Goal: Task Accomplishment & Management: Manage account settings

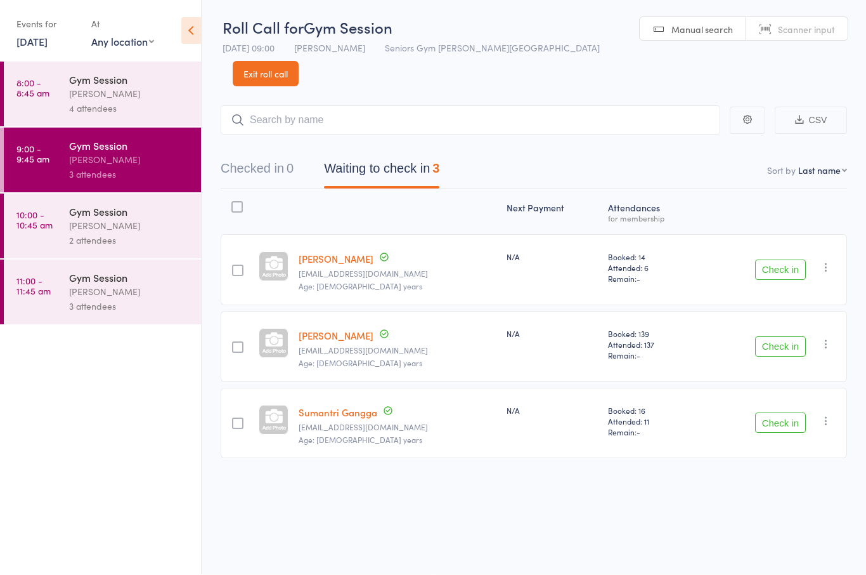
click at [244, 265] on div at bounding box center [237, 270] width 11 height 11
click at [235, 267] on input "checkbox" at bounding box center [235, 267] width 0 height 0
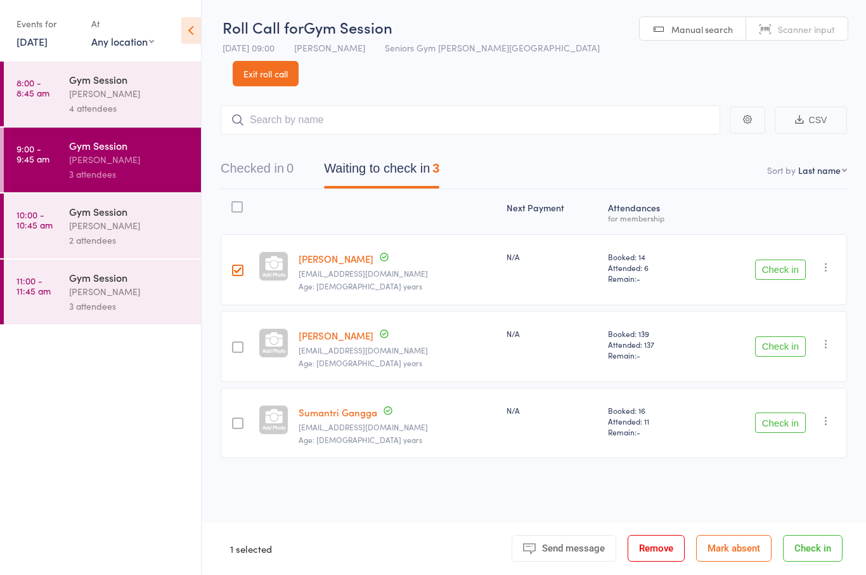
click at [797, 260] on button "Check in" at bounding box center [780, 270] width 51 height 20
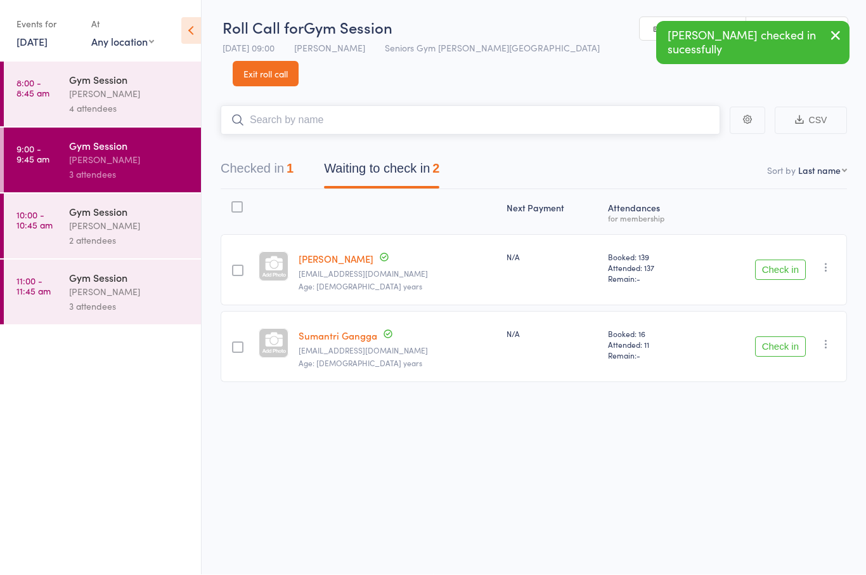
click at [576, 106] on input "search" at bounding box center [471, 120] width 500 height 29
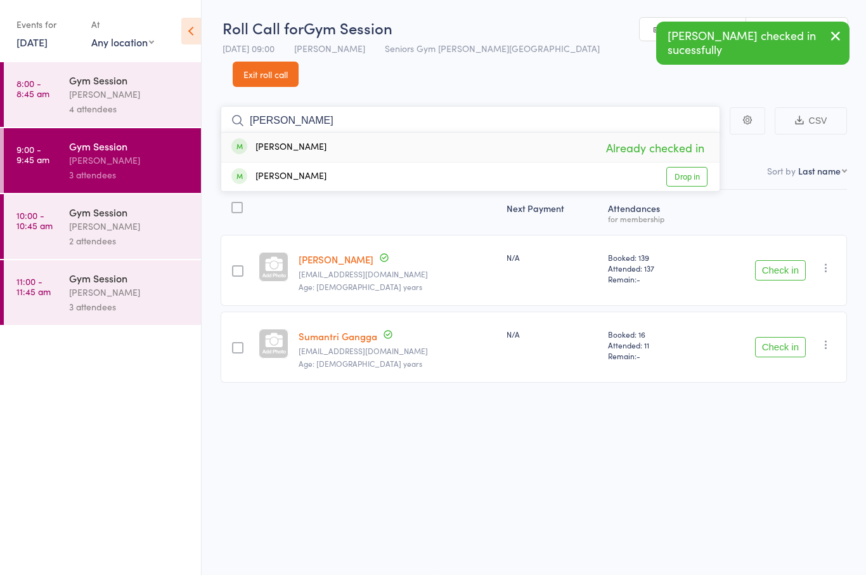
type input "[PERSON_NAME]"
click at [688, 167] on link "Drop in" at bounding box center [687, 177] width 41 height 20
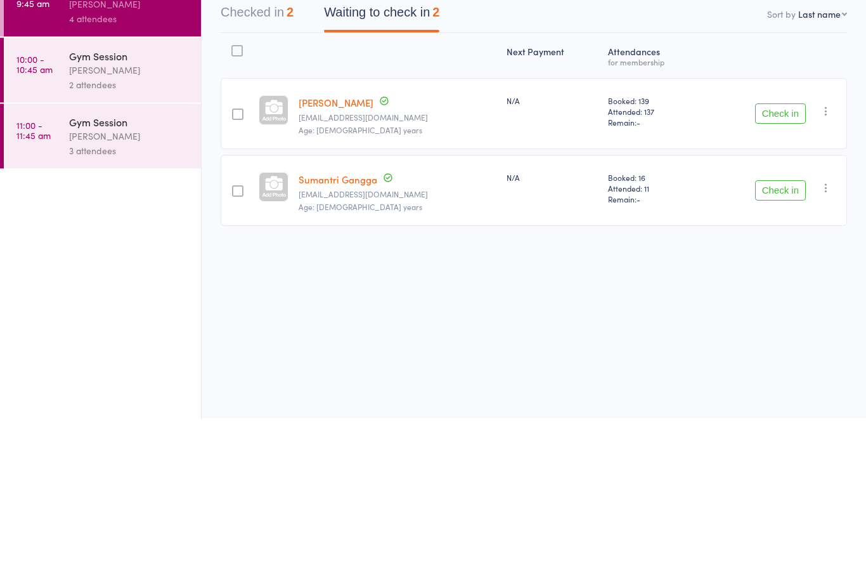
click at [789, 235] on div "Check in Check in Send message Add Note Add Task Add Flag Remove [PERSON_NAME] …" at bounding box center [774, 270] width 145 height 71
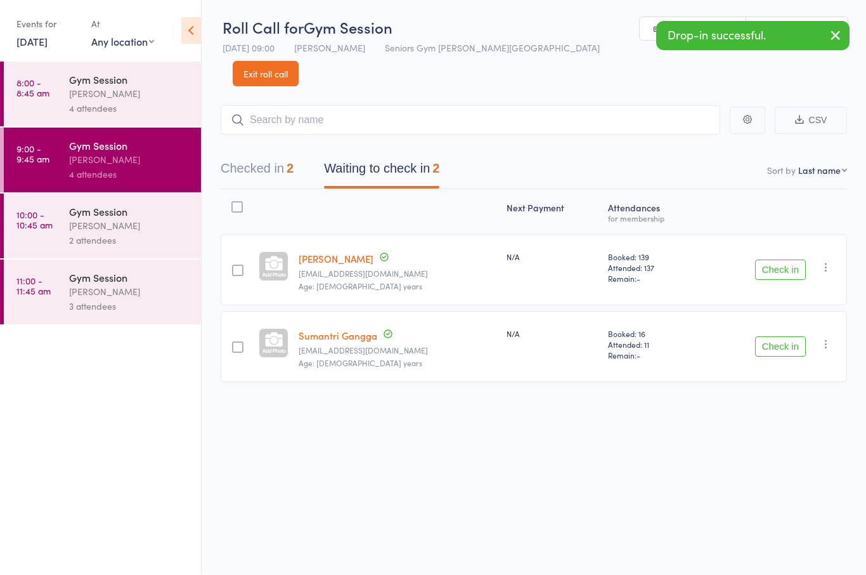
click at [779, 260] on button "Check in" at bounding box center [780, 270] width 51 height 20
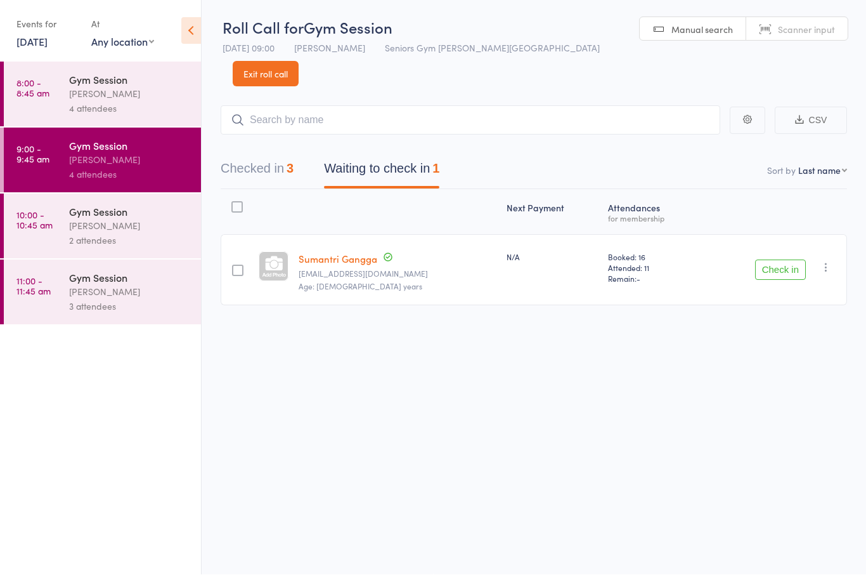
click at [56, 212] on link "10:00 - 10:45 am Gym Session [PERSON_NAME] 2 attendees" at bounding box center [102, 226] width 197 height 65
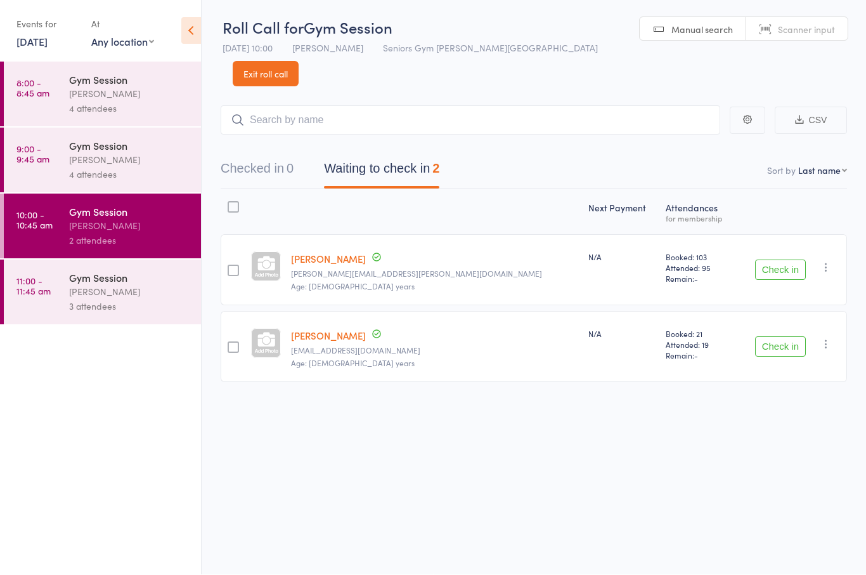
click at [71, 153] on div "Gym Session" at bounding box center [129, 146] width 121 height 14
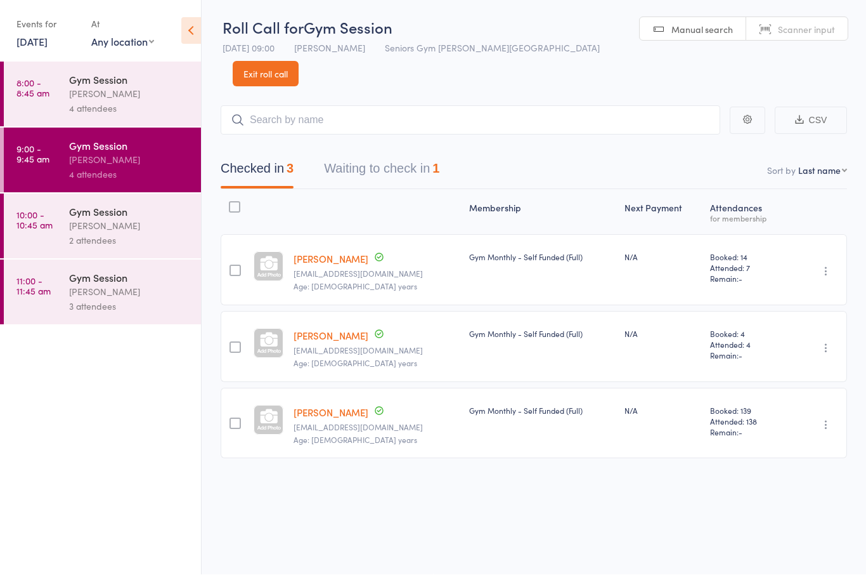
click at [374, 155] on button "Waiting to check in 1" at bounding box center [381, 172] width 115 height 34
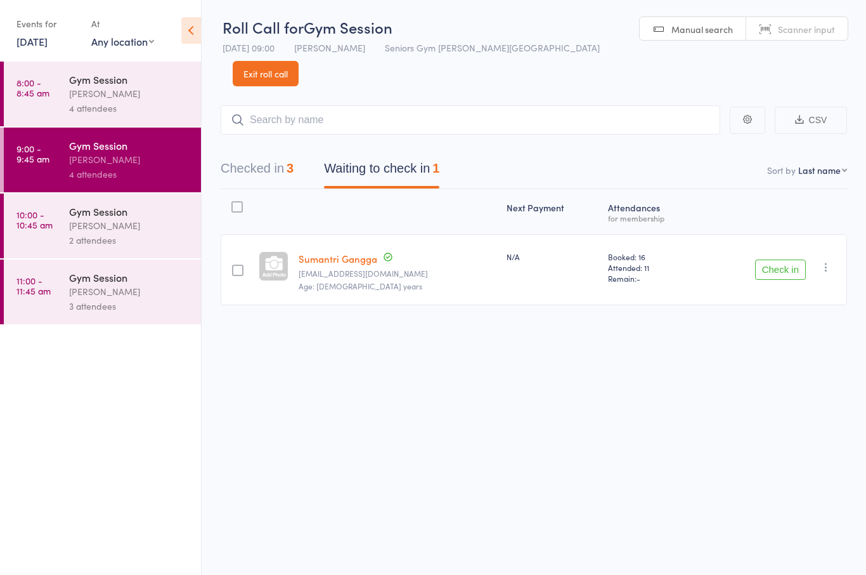
click at [244, 155] on button "Checked in 3" at bounding box center [257, 172] width 73 height 34
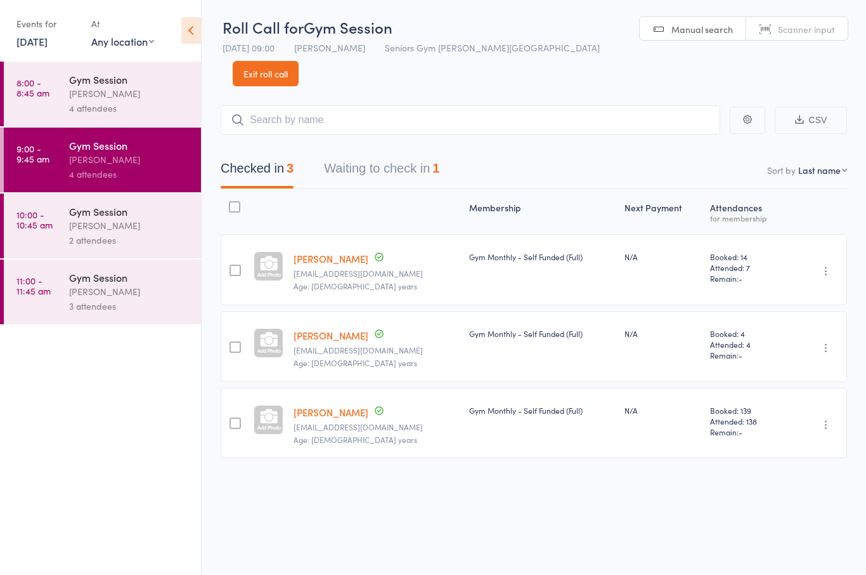
click at [166, 164] on div "[PERSON_NAME]" at bounding box center [129, 160] width 121 height 15
click at [439, 155] on button "Waiting to check in 1" at bounding box center [381, 172] width 115 height 34
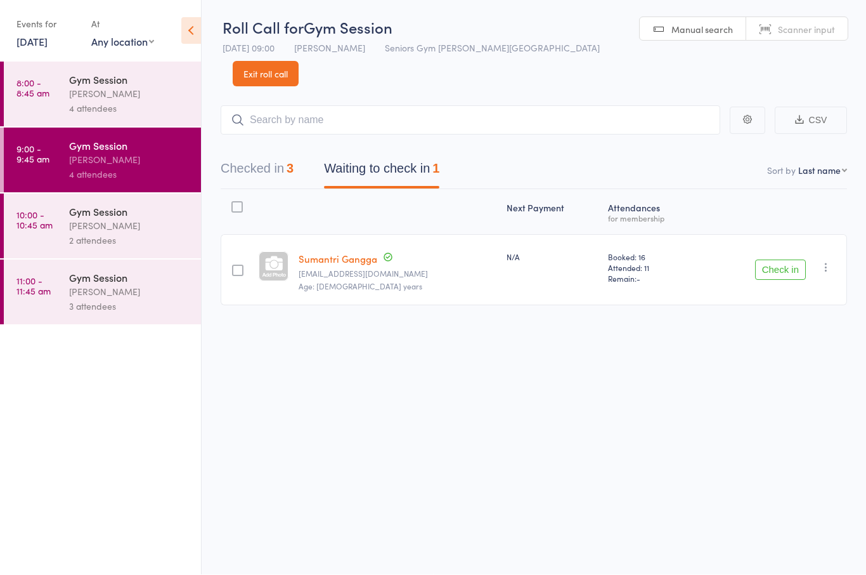
click at [791, 260] on button "Check in" at bounding box center [780, 270] width 51 height 20
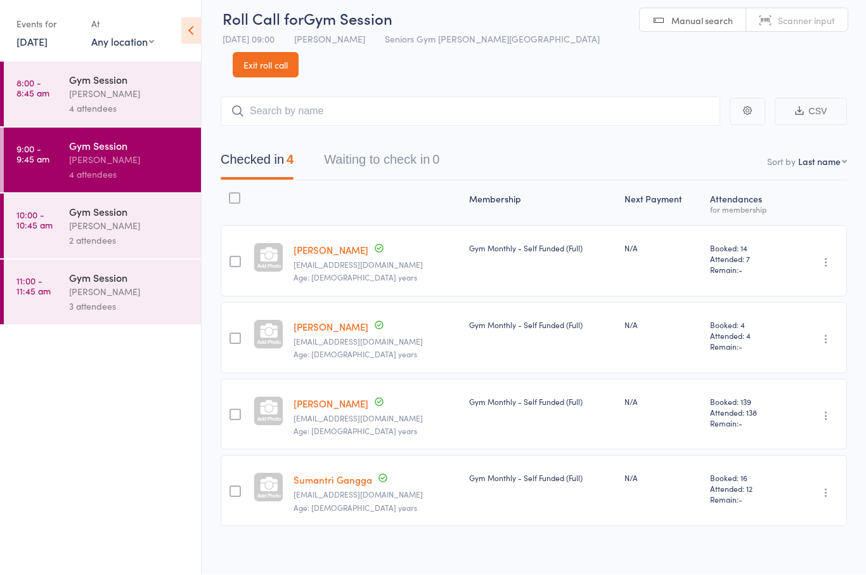
click at [238, 333] on div at bounding box center [235, 338] width 11 height 11
click at [232, 335] on input "checkbox" at bounding box center [232, 335] width 0 height 0
click at [257, 320] on div at bounding box center [269, 335] width 30 height 30
click at [249, 315] on div at bounding box center [235, 337] width 28 height 71
click at [238, 333] on div at bounding box center [235, 338] width 11 height 11
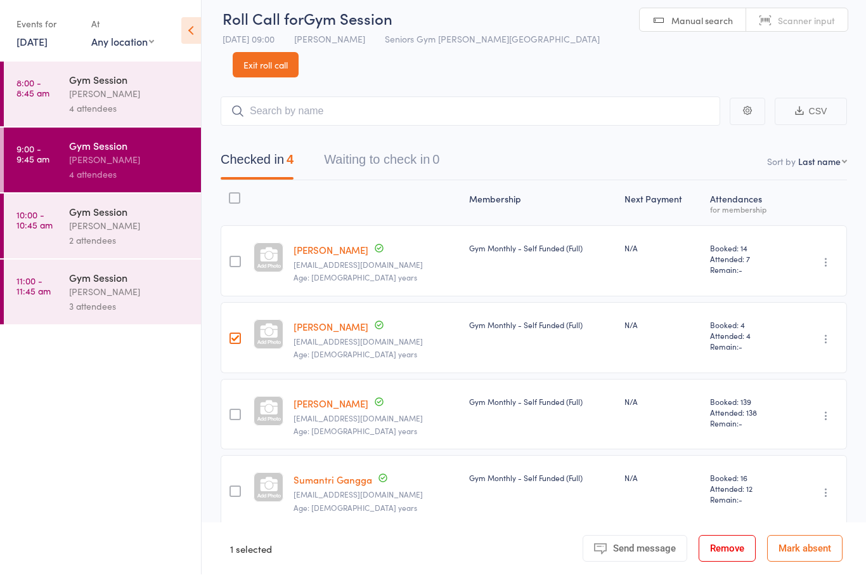
click at [232, 335] on input "checkbox" at bounding box center [232, 335] width 0 height 0
click at [48, 37] on link "[DATE]" at bounding box center [31, 42] width 31 height 14
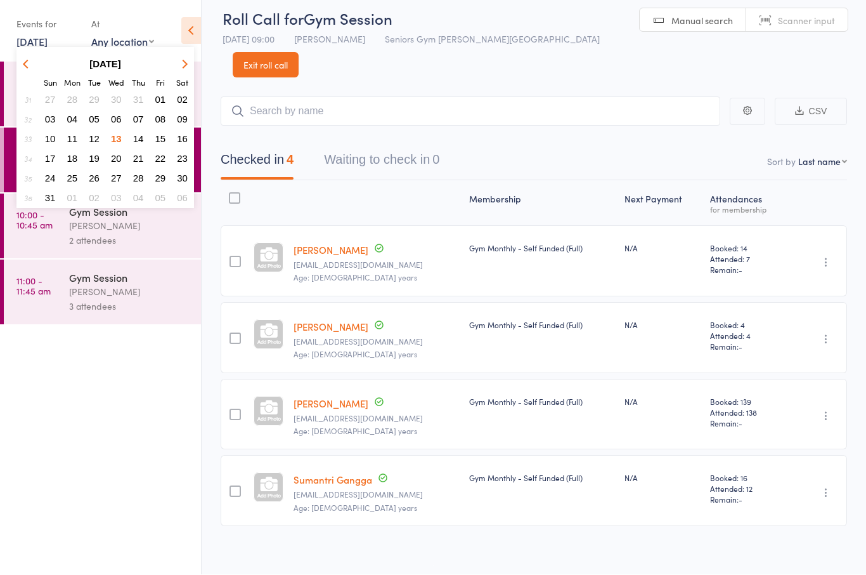
click at [169, 134] on button "15" at bounding box center [161, 139] width 20 height 17
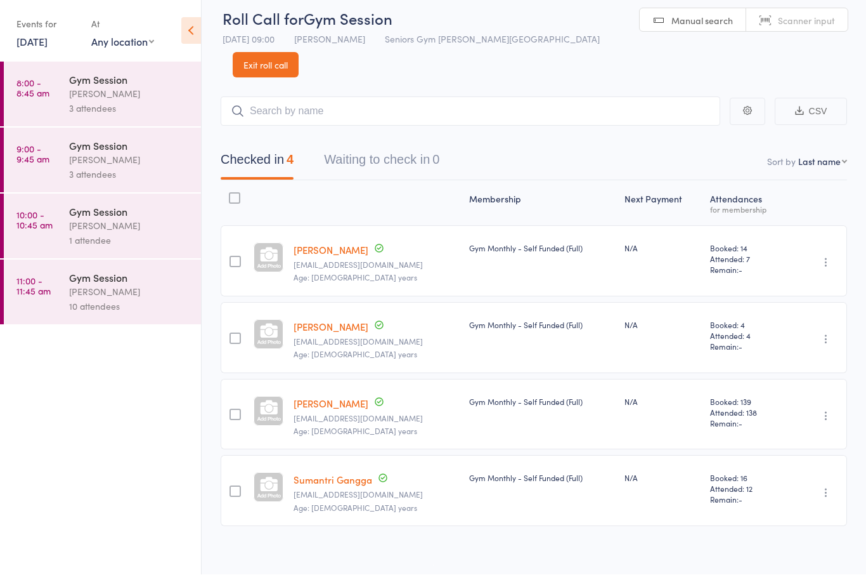
click at [130, 81] on div "Gym Session" at bounding box center [129, 80] width 121 height 14
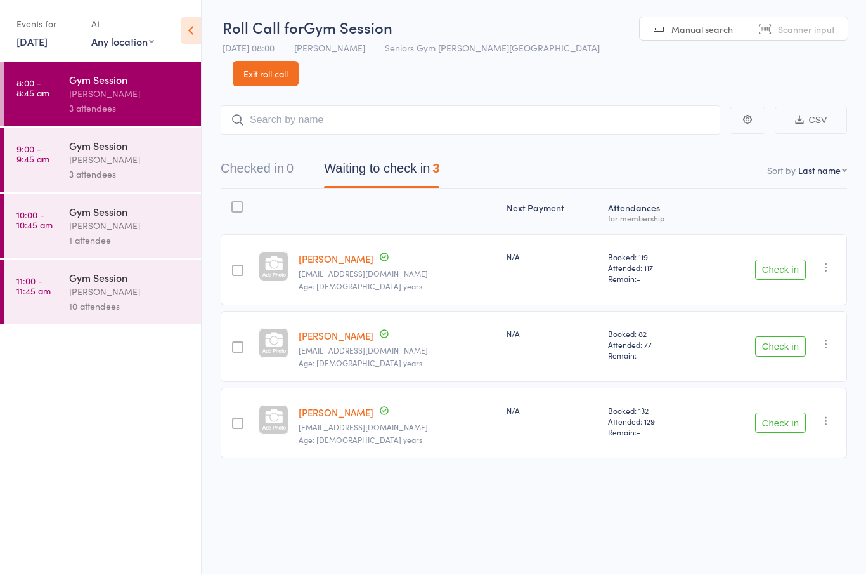
click at [100, 153] on div "Gym Session" at bounding box center [129, 146] width 121 height 14
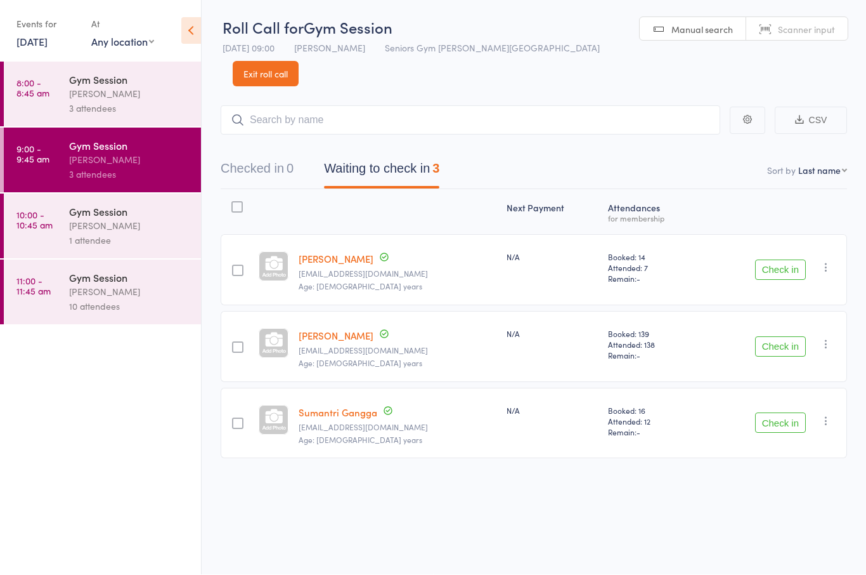
click at [44, 45] on link "[DATE]" at bounding box center [31, 42] width 31 height 14
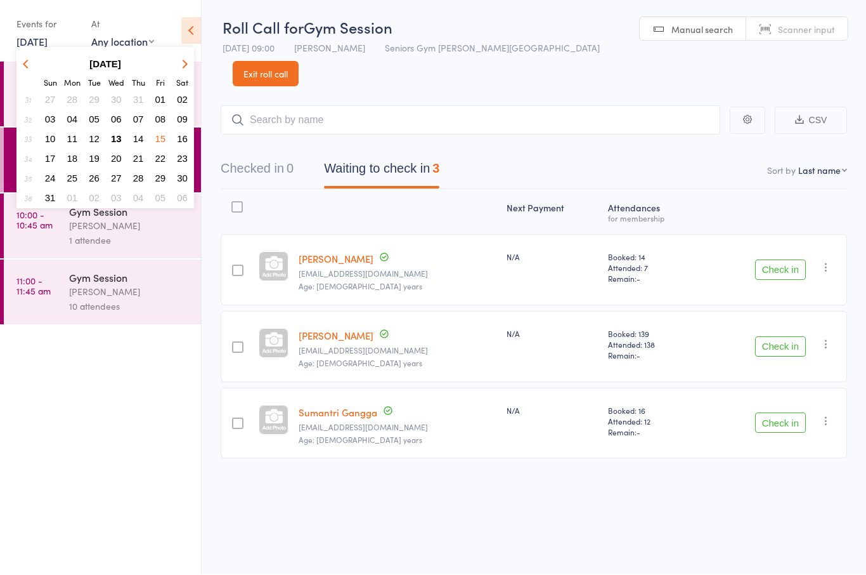
click at [79, 147] on button "11" at bounding box center [73, 139] width 20 height 17
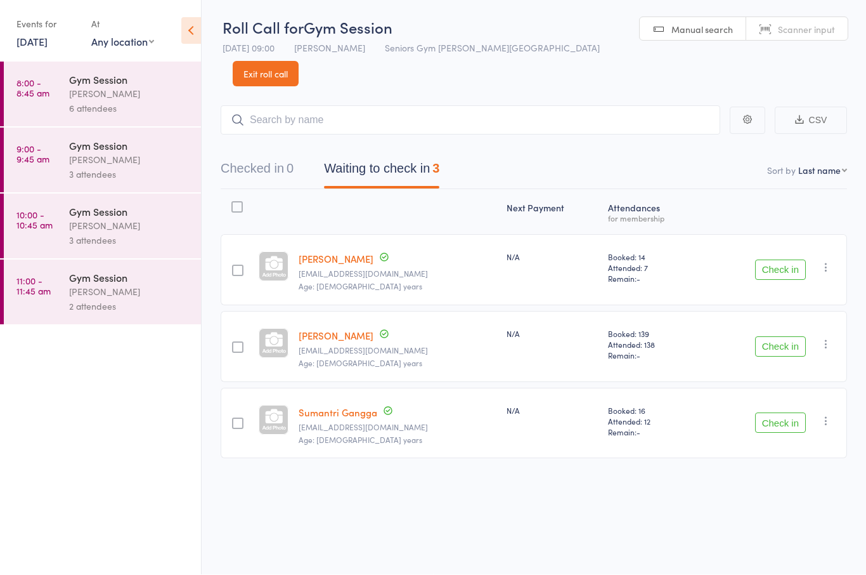
click at [108, 161] on div "[PERSON_NAME]" at bounding box center [129, 160] width 121 height 15
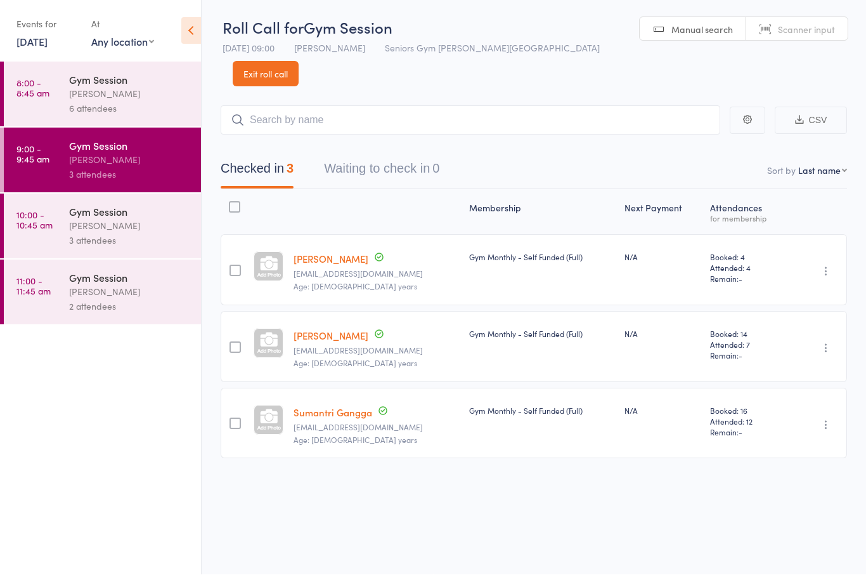
click at [48, 41] on link "[DATE]" at bounding box center [31, 42] width 31 height 14
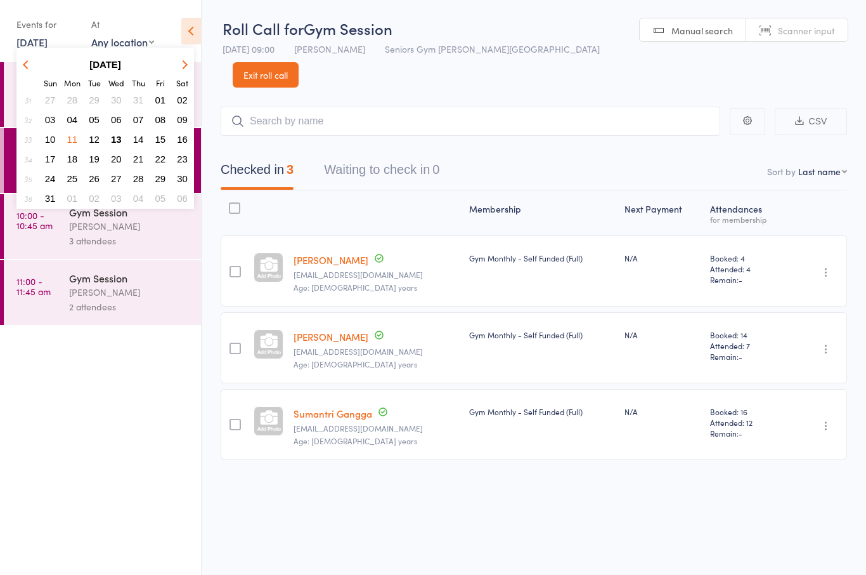
click at [118, 126] on button "06" at bounding box center [117, 119] width 20 height 17
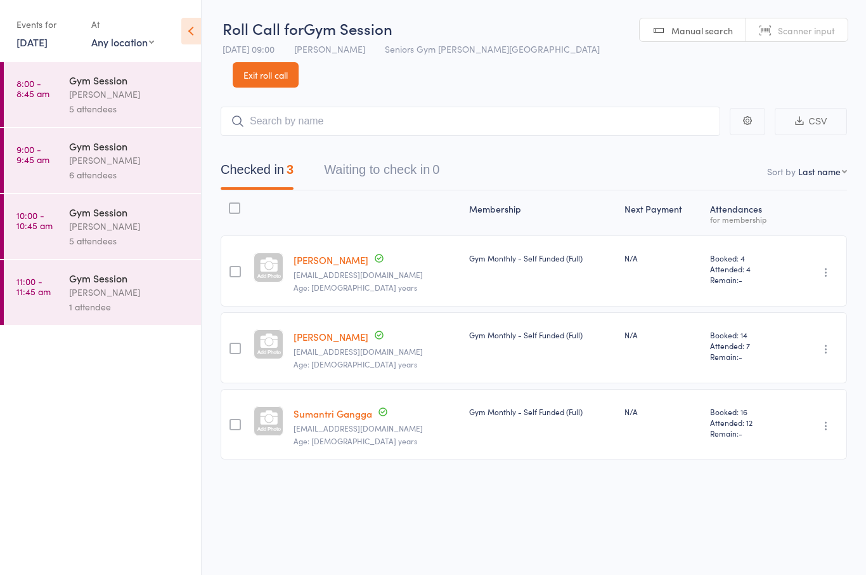
click at [131, 157] on div "[PERSON_NAME]" at bounding box center [129, 160] width 121 height 15
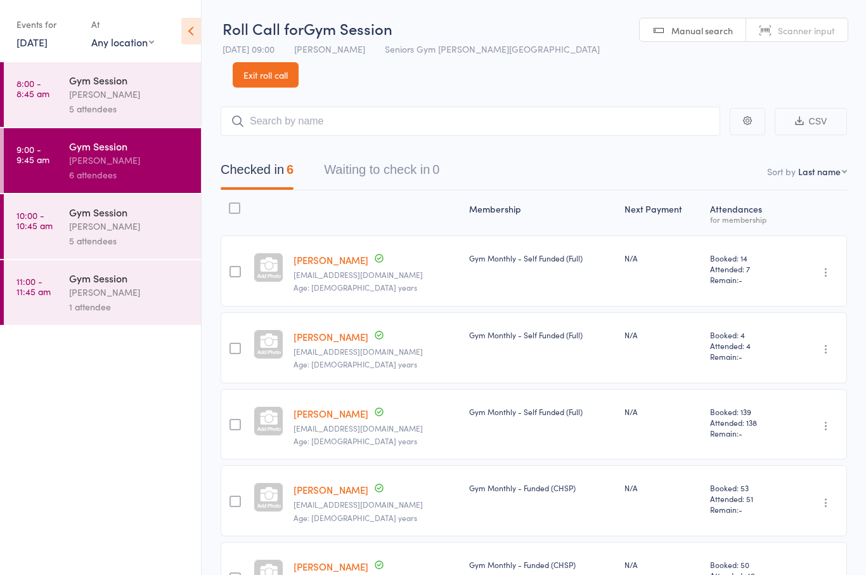
click at [36, 38] on link "[DATE]" at bounding box center [31, 42] width 31 height 14
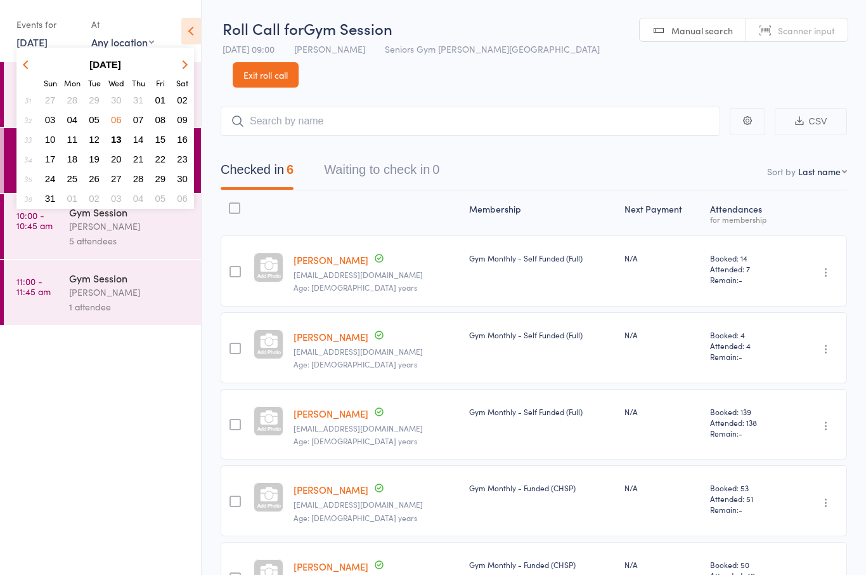
click at [117, 143] on span "13" at bounding box center [116, 139] width 11 height 11
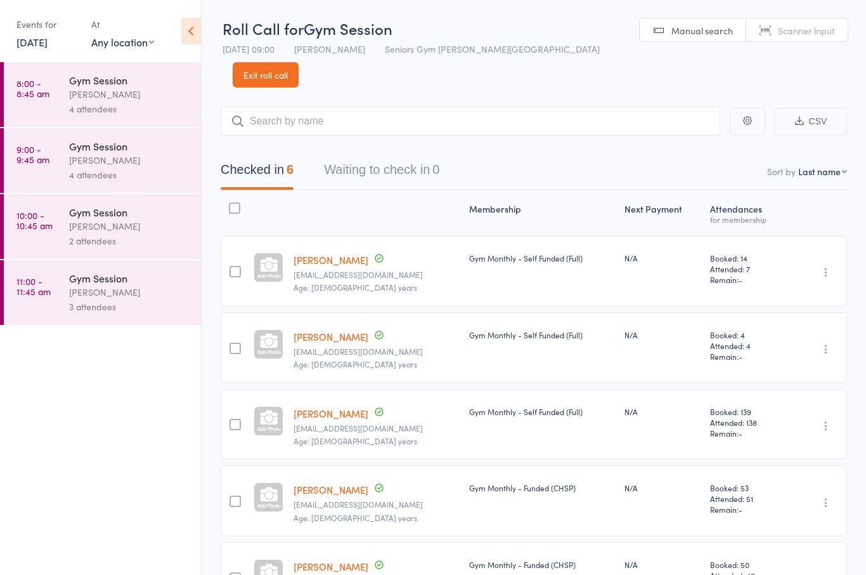
click at [60, 170] on link "9:00 - 9:45 am Gym Session [PERSON_NAME] 4 attendees" at bounding box center [102, 160] width 197 height 65
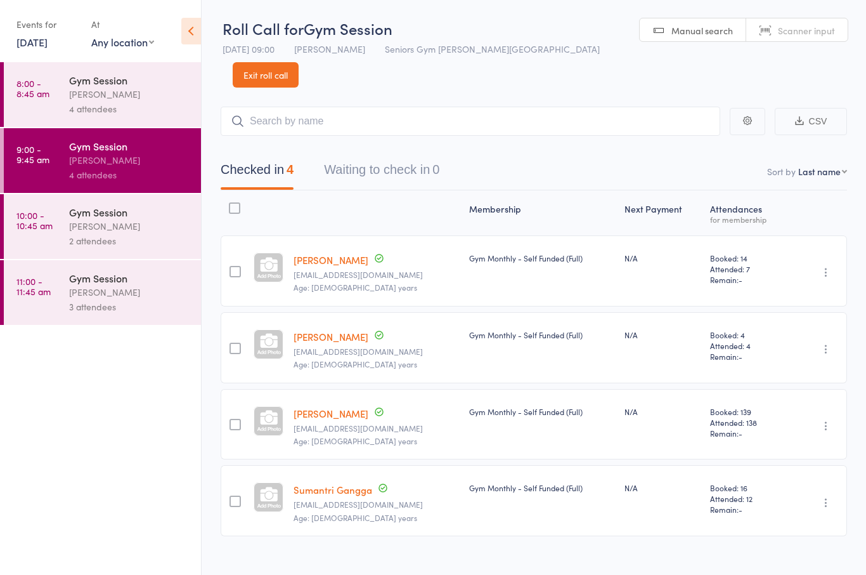
click at [88, 233] on div "[PERSON_NAME]" at bounding box center [129, 226] width 121 height 15
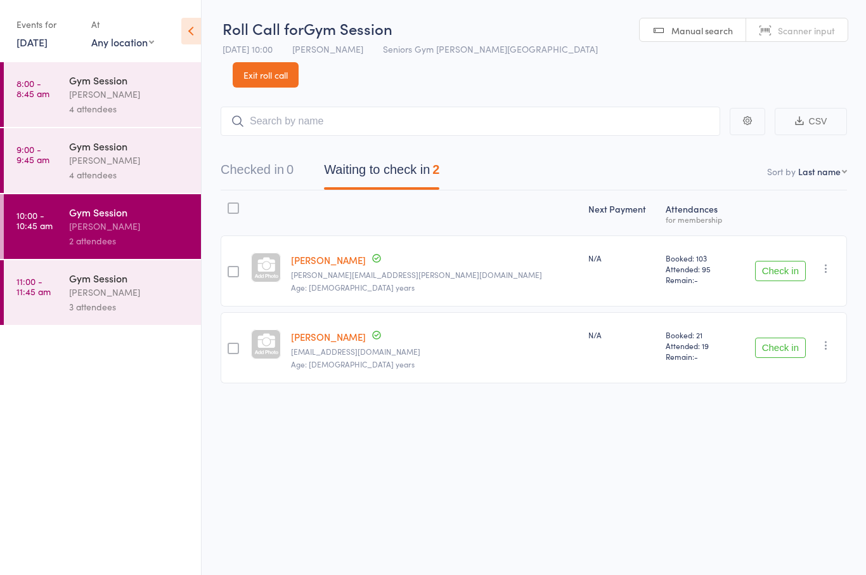
click at [79, 172] on div "4 attendees" at bounding box center [129, 174] width 121 height 15
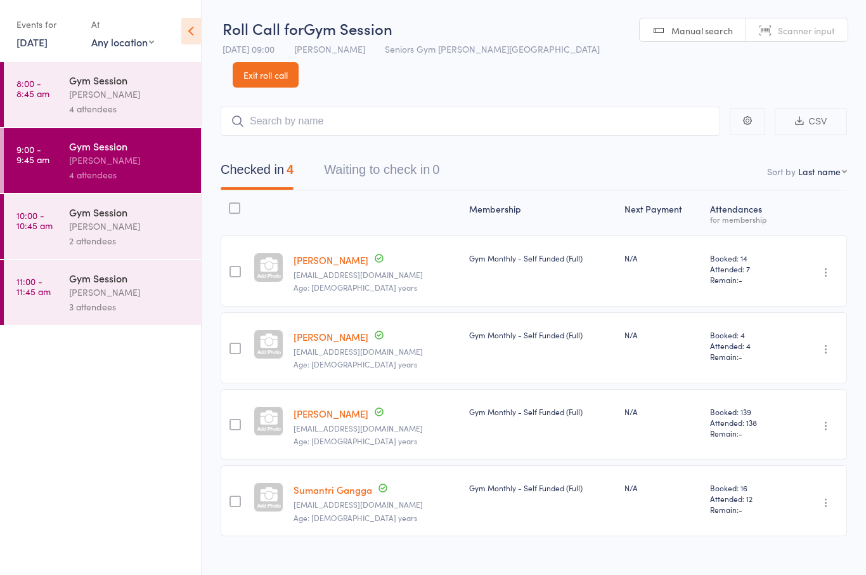
click at [136, 219] on div "Gym Session" at bounding box center [129, 212] width 121 height 14
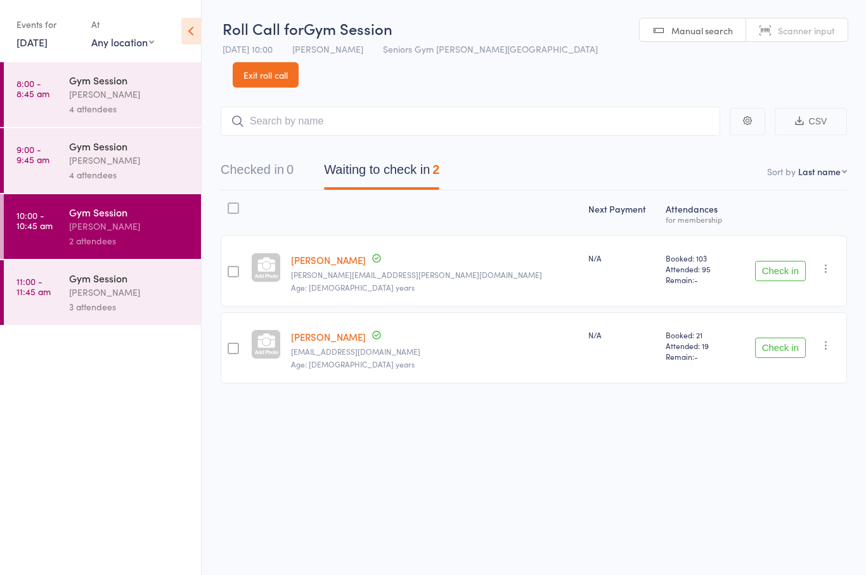
click at [159, 172] on div "4 attendees" at bounding box center [129, 174] width 121 height 15
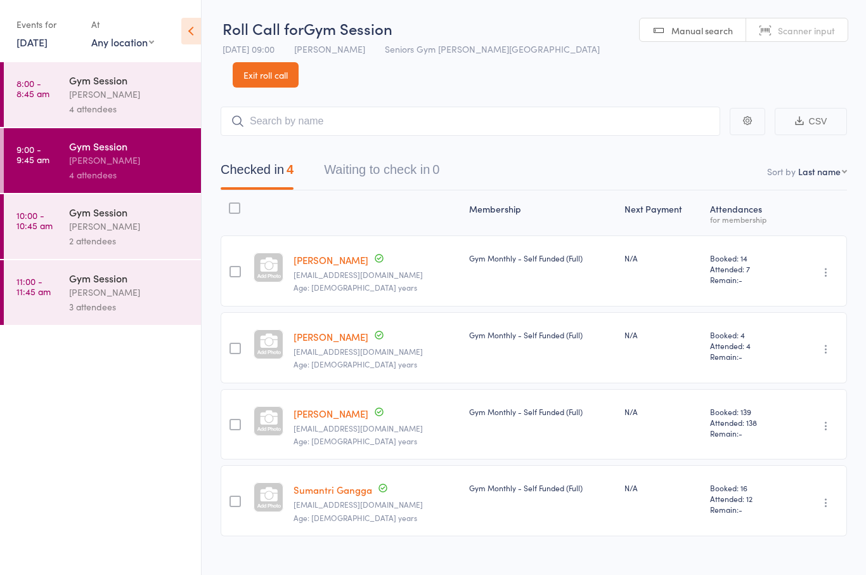
click at [549, 107] on input "search" at bounding box center [471, 121] width 500 height 29
type input "[PERSON_NAME]"
click at [693, 138] on link "Drop in" at bounding box center [687, 148] width 41 height 20
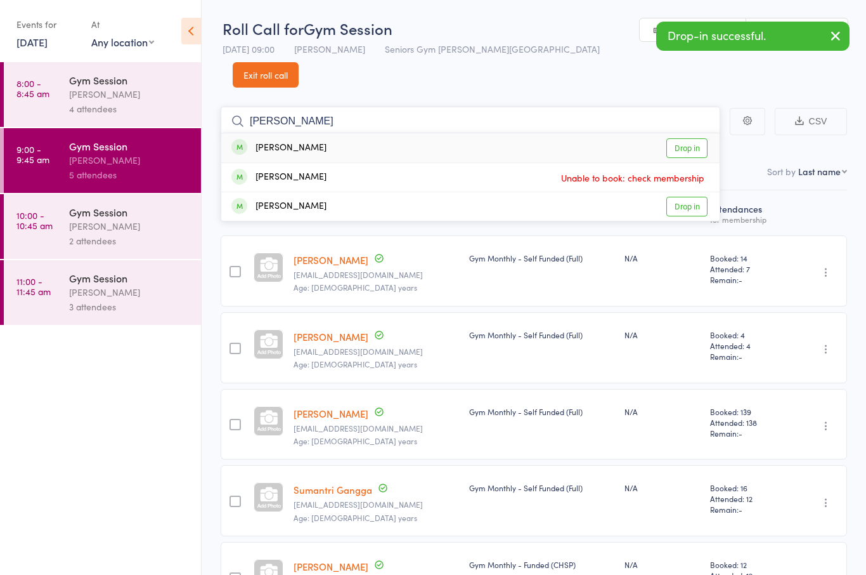
type input "[PERSON_NAME]"
click at [691, 138] on link "Drop in" at bounding box center [687, 148] width 41 height 20
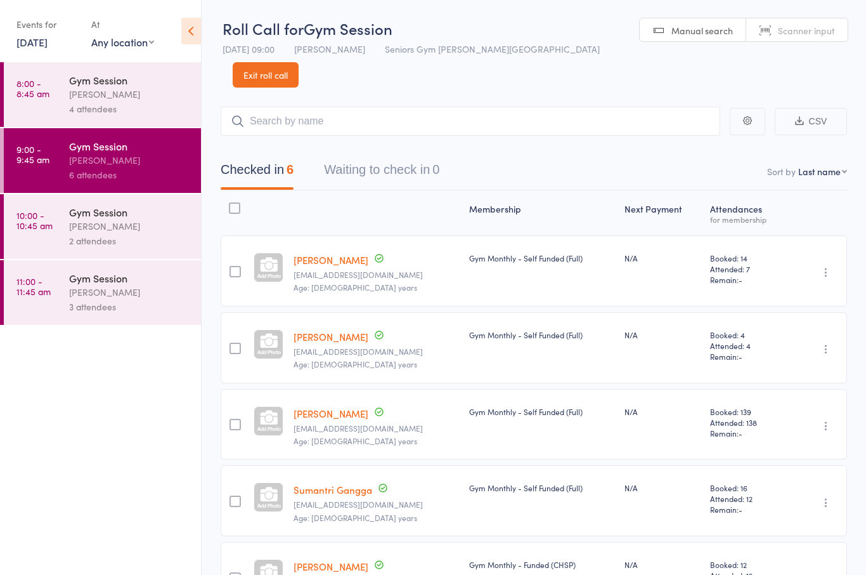
click at [60, 225] on link "10:00 - 10:45 am Gym Session [PERSON_NAME] 2 attendees" at bounding box center [102, 226] width 197 height 65
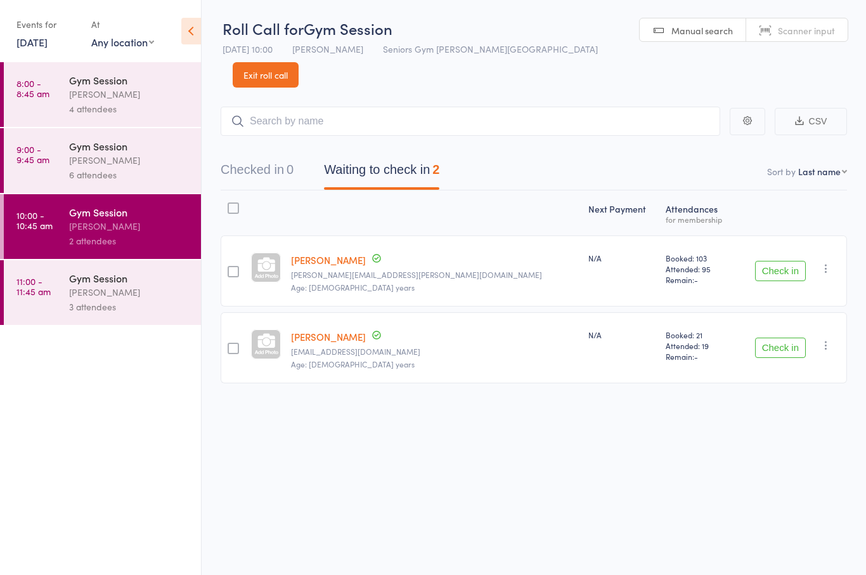
click at [34, 230] on time "10:00 - 10:45 am" at bounding box center [34, 220] width 36 height 20
click at [782, 261] on button "Check in" at bounding box center [780, 271] width 51 height 20
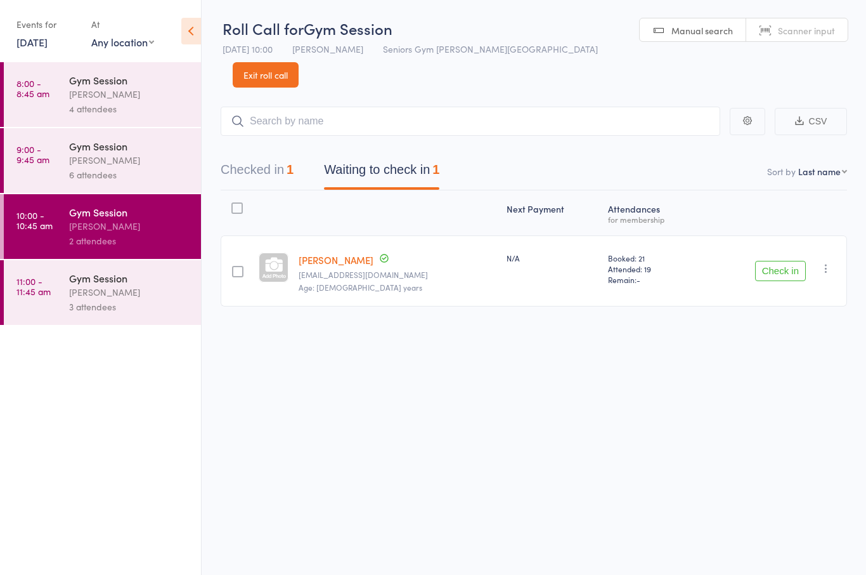
click at [73, 285] on div "Gym Session" at bounding box center [129, 278] width 121 height 14
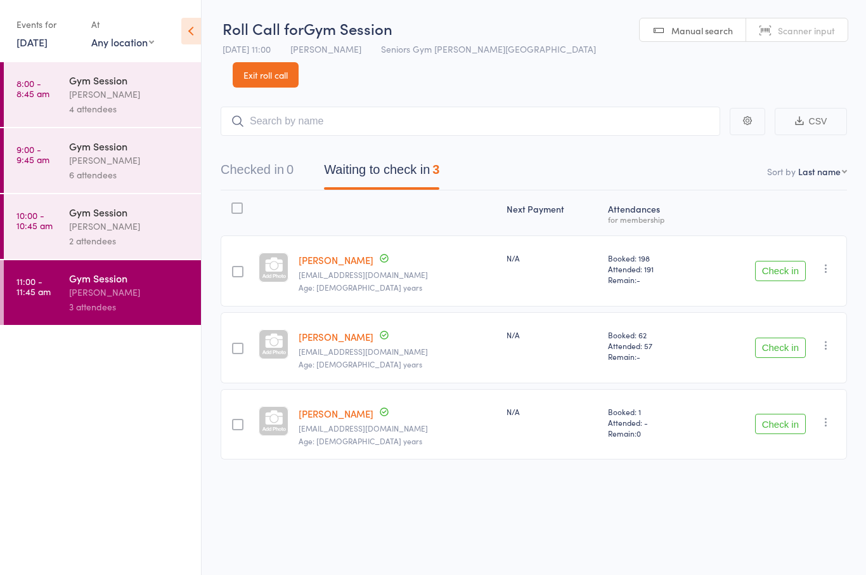
click at [72, 243] on div "2 attendees" at bounding box center [129, 240] width 121 height 15
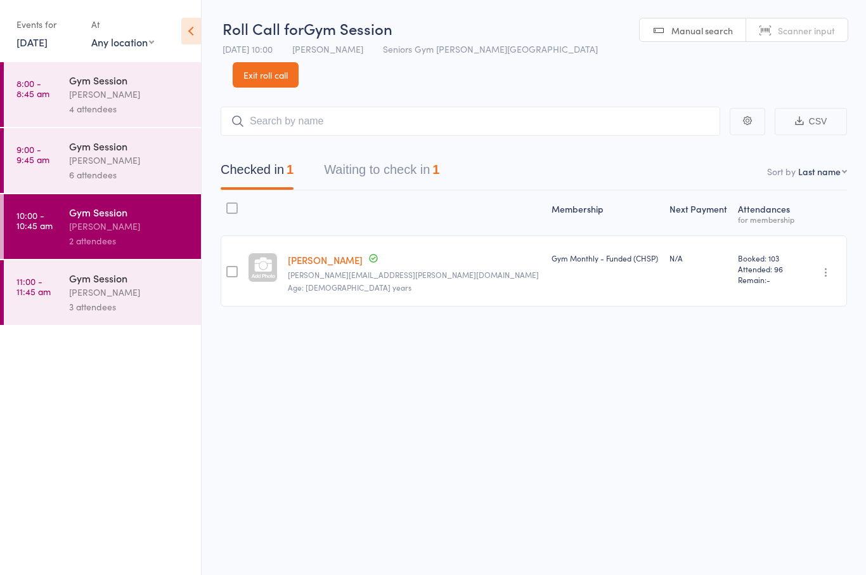
click at [429, 160] on button "Waiting to check in 1" at bounding box center [381, 173] width 115 height 34
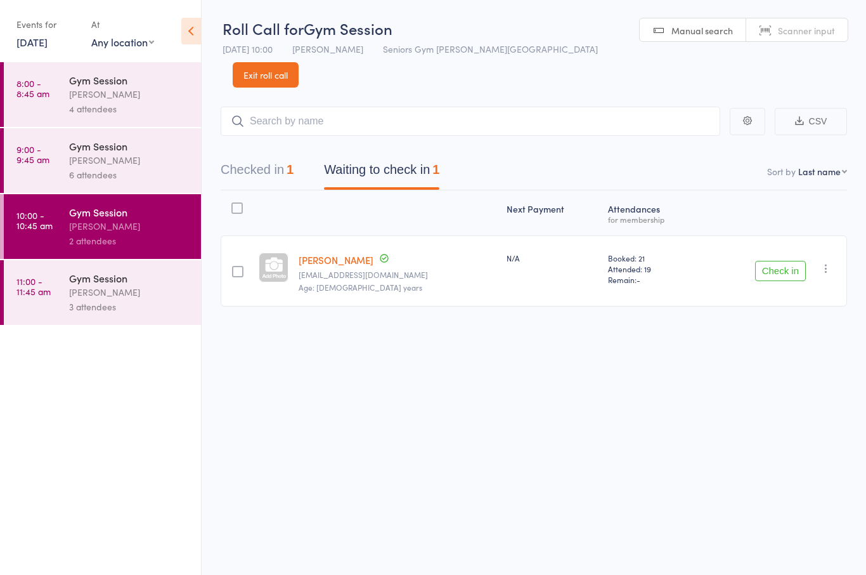
click at [765, 261] on button "Check in" at bounding box center [780, 271] width 51 height 20
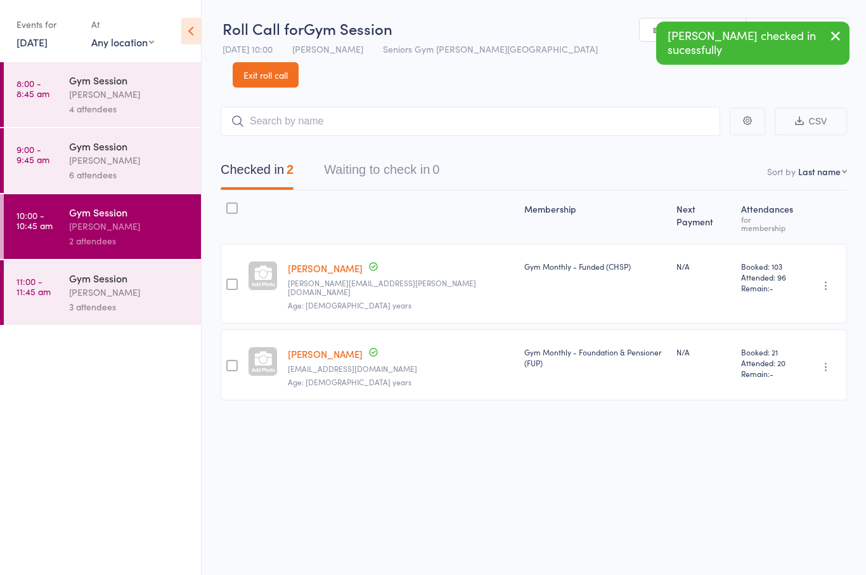
click at [22, 35] on link "[DATE]" at bounding box center [31, 42] width 31 height 14
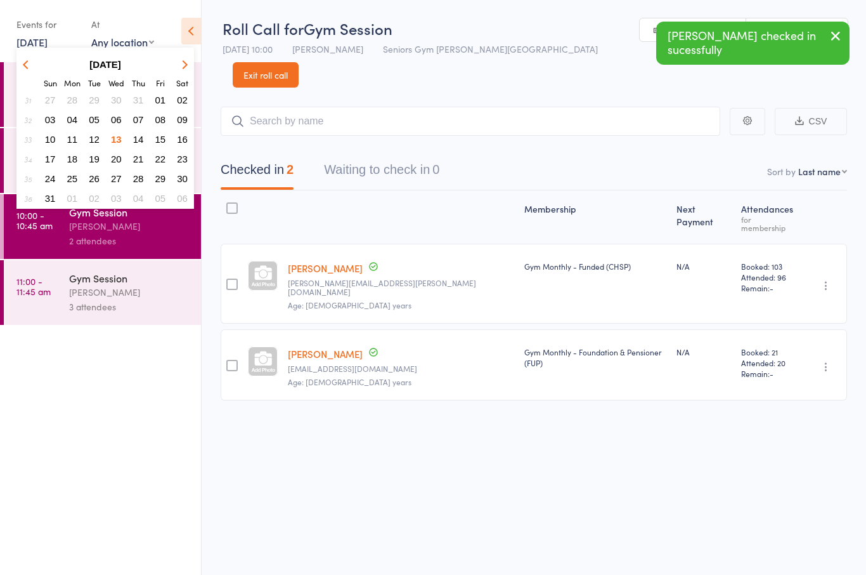
click at [144, 127] on button "07" at bounding box center [139, 119] width 20 height 17
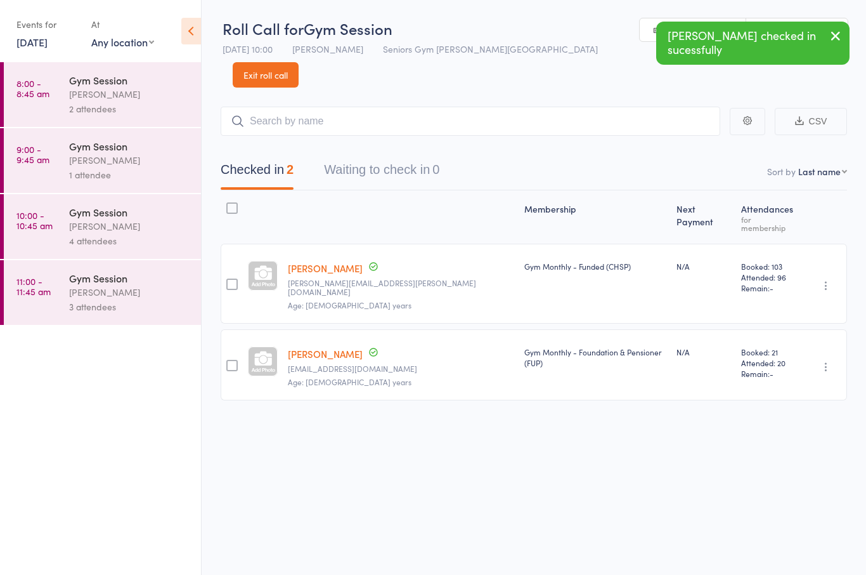
click at [33, 35] on link "[DATE]" at bounding box center [31, 42] width 31 height 14
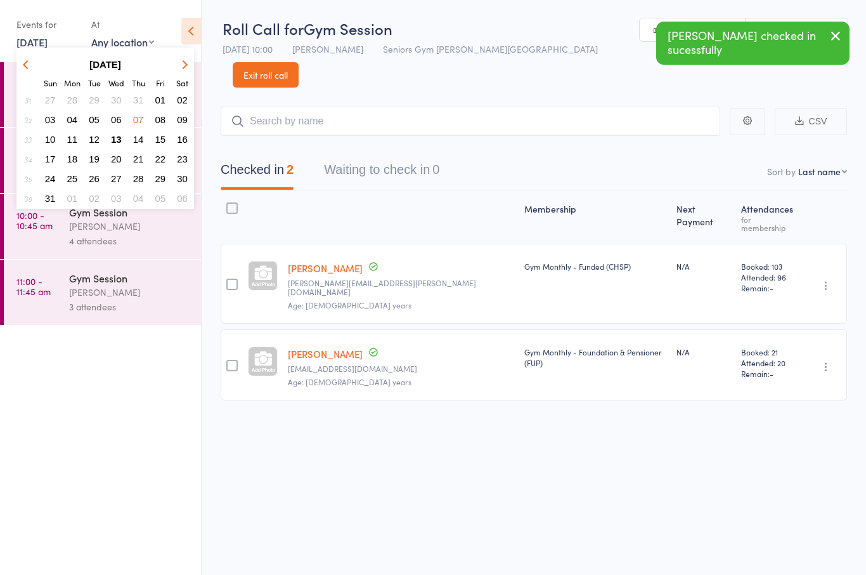
click at [138, 140] on span "14" at bounding box center [138, 139] width 11 height 11
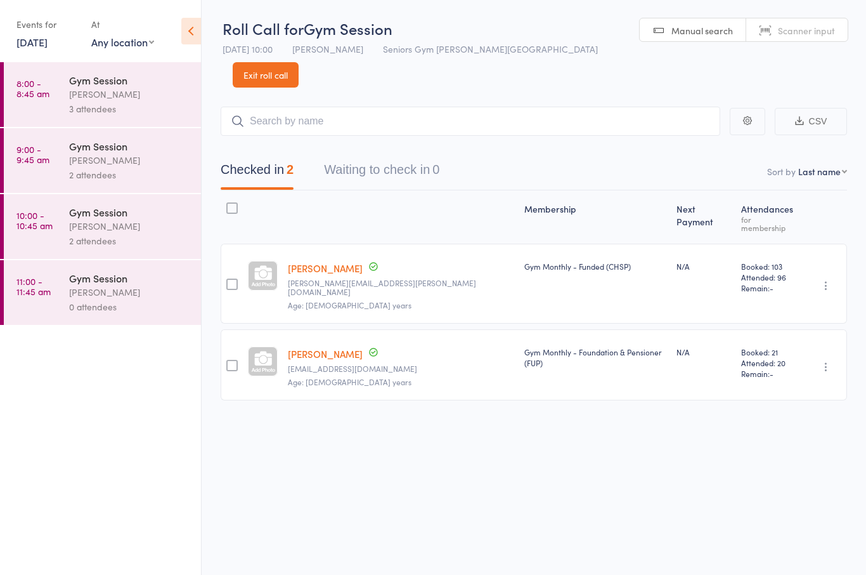
click at [74, 299] on div "[PERSON_NAME]" at bounding box center [129, 292] width 121 height 15
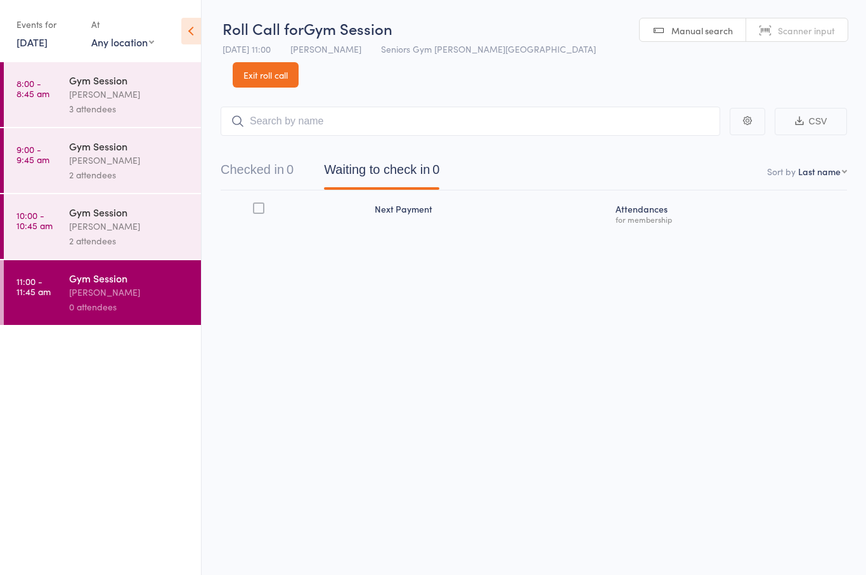
click at [65, 109] on link "8:00 - 8:45 am Gym Session [PERSON_NAME] 3 attendees" at bounding box center [102, 94] width 197 height 65
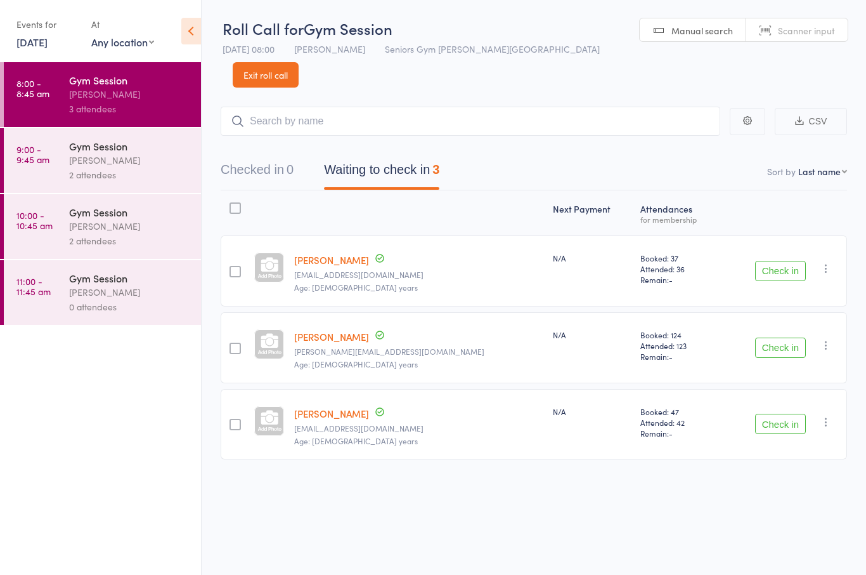
click at [98, 159] on div "[PERSON_NAME]" at bounding box center [129, 160] width 121 height 15
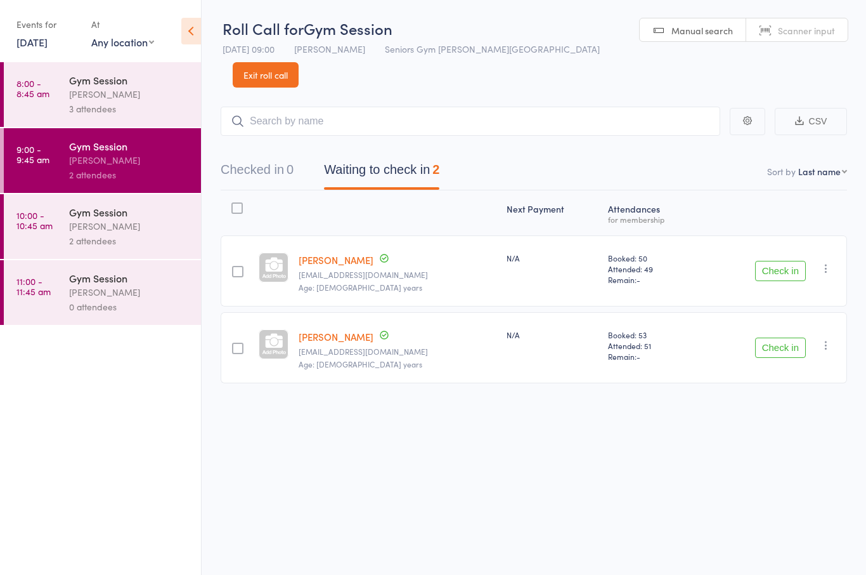
click at [37, 48] on link "[DATE]" at bounding box center [31, 42] width 31 height 14
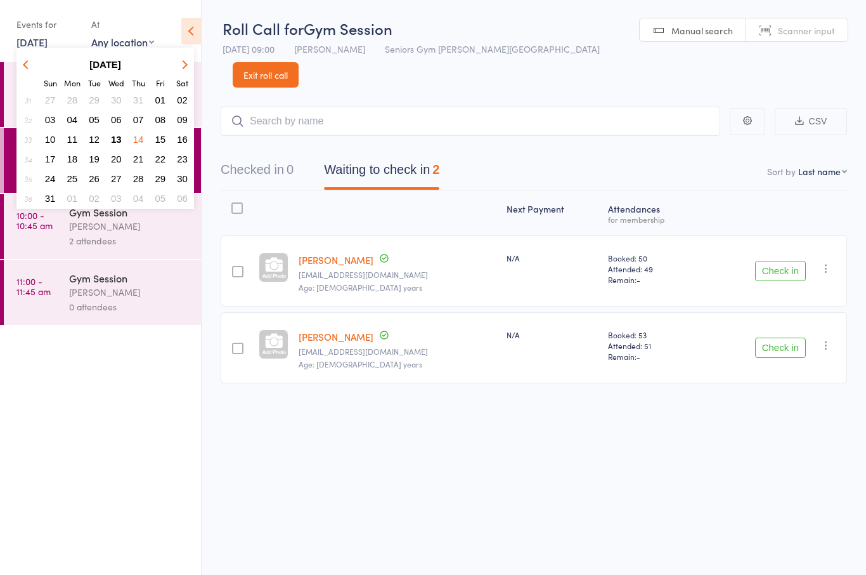
click at [115, 145] on span "13" at bounding box center [116, 139] width 11 height 11
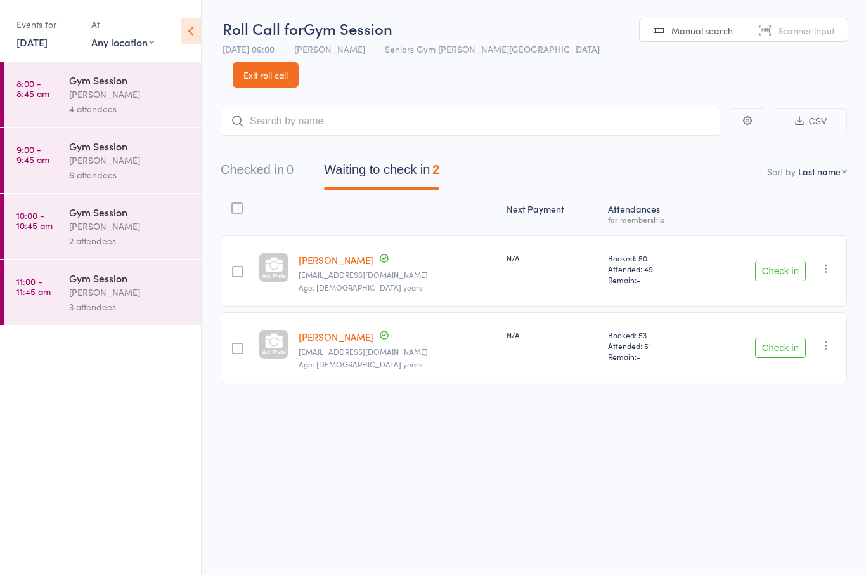
click at [17, 40] on link "[DATE]" at bounding box center [31, 42] width 31 height 14
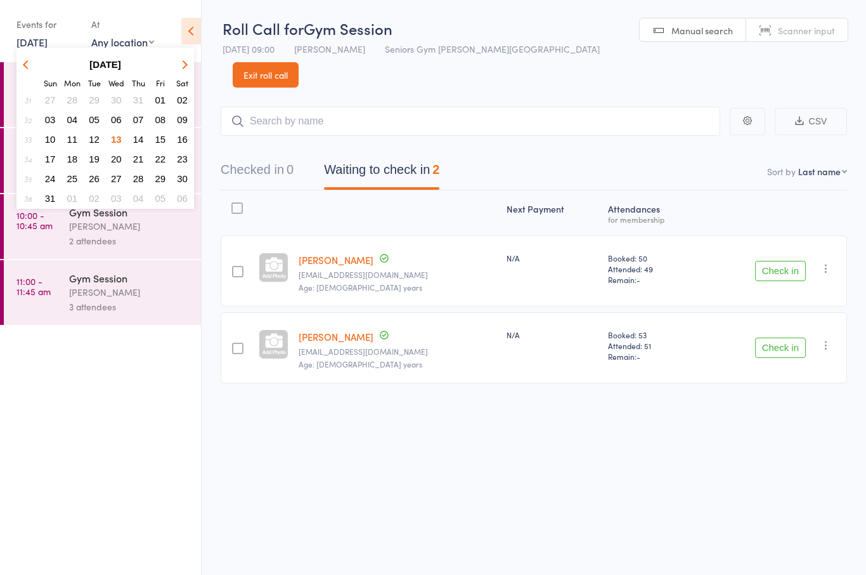
click at [131, 147] on button "14" at bounding box center [139, 139] width 20 height 17
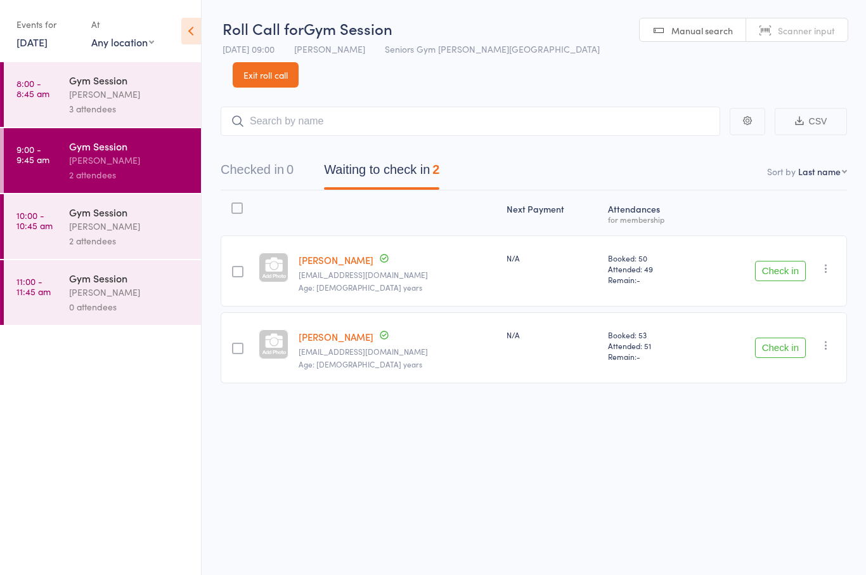
click at [81, 244] on div "2 attendees" at bounding box center [129, 240] width 121 height 15
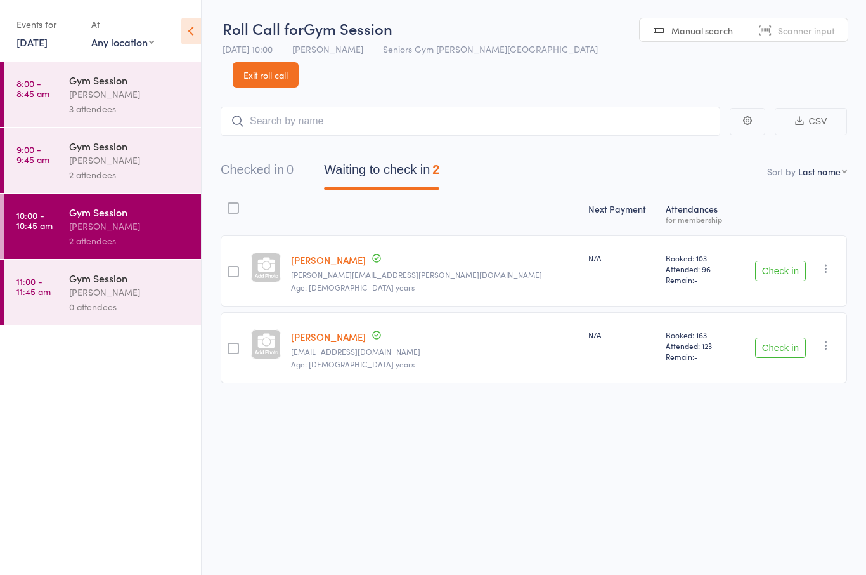
click at [30, 46] on link "[DATE]" at bounding box center [31, 42] width 31 height 14
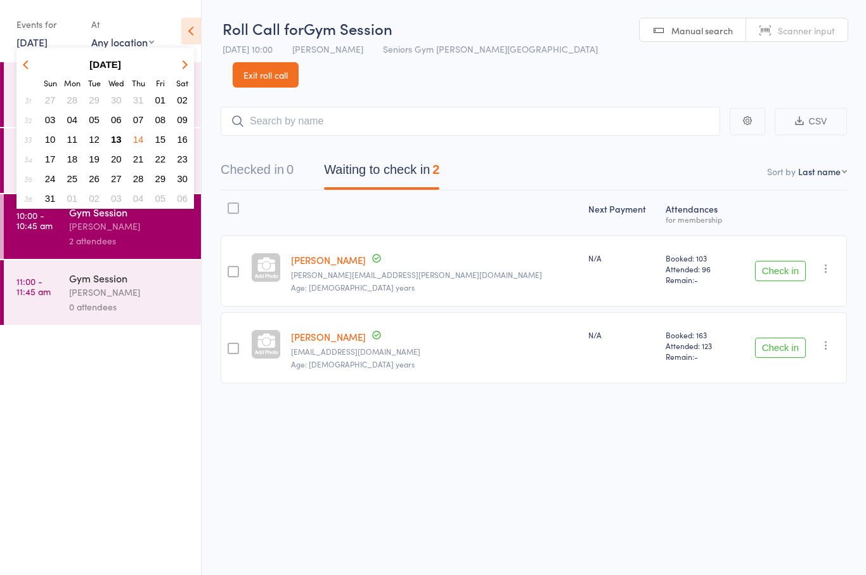
click at [111, 143] on span "13" at bounding box center [116, 139] width 11 height 11
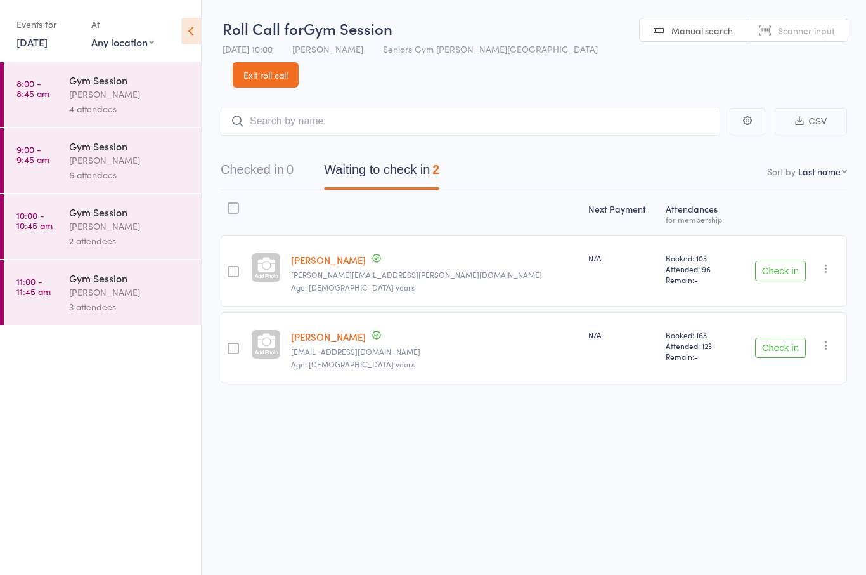
click at [81, 297] on div "[PERSON_NAME]" at bounding box center [129, 292] width 121 height 15
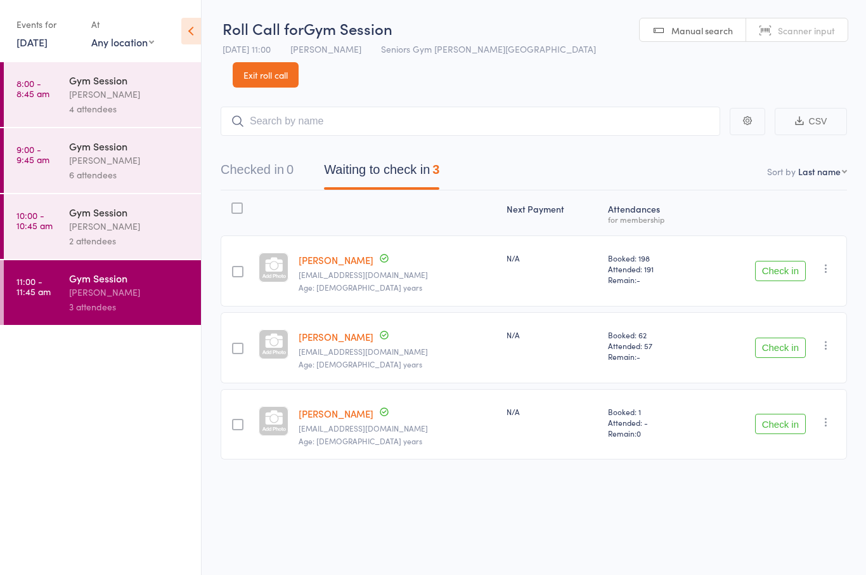
click at [77, 255] on div "Gym Session [PERSON_NAME] 2 attendees" at bounding box center [135, 226] width 132 height 65
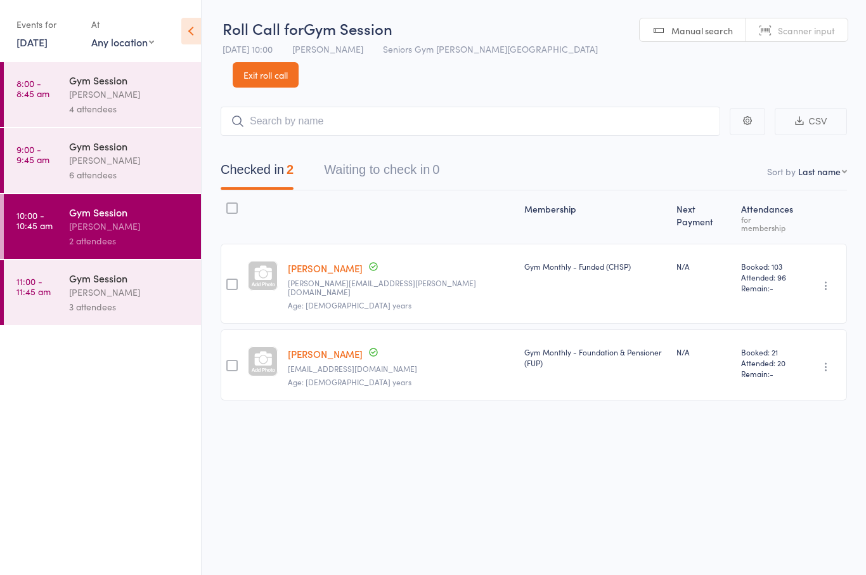
click at [74, 296] on div "[PERSON_NAME]" at bounding box center [129, 292] width 121 height 15
